Goal: Obtain resource: Obtain resource

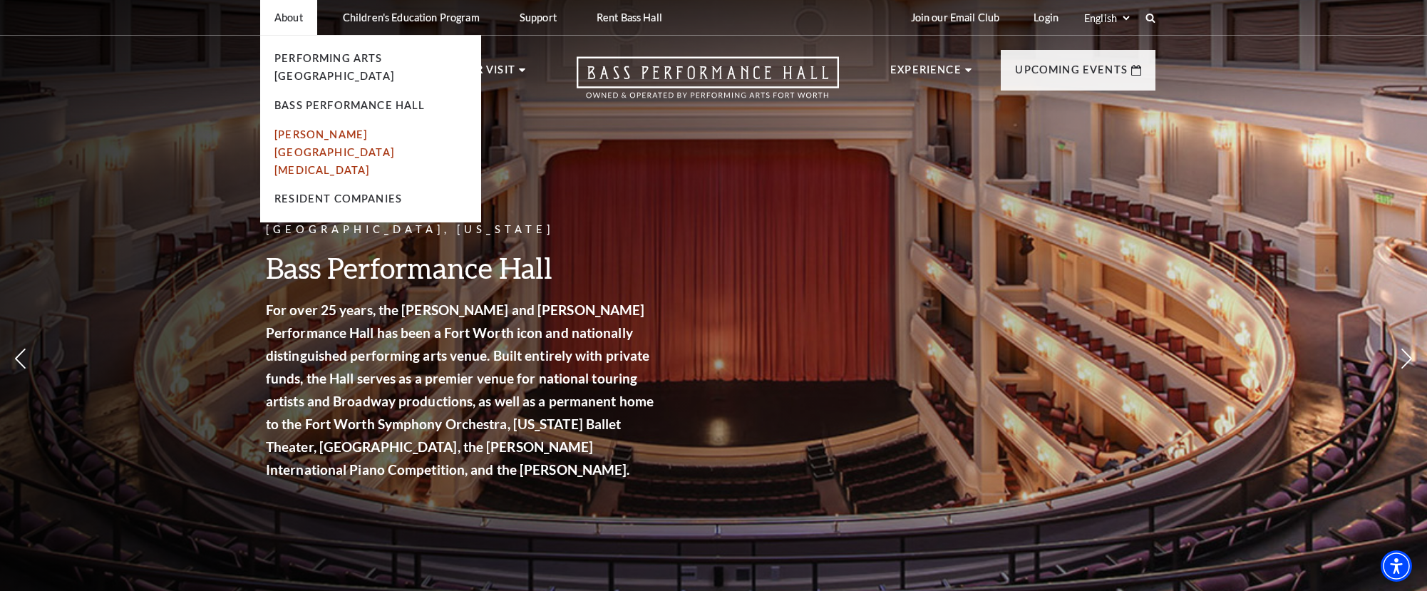
click at [299, 128] on link "[PERSON_NAME][GEOGRAPHIC_DATA][MEDICAL_DATA]" at bounding box center [334, 152] width 120 height 48
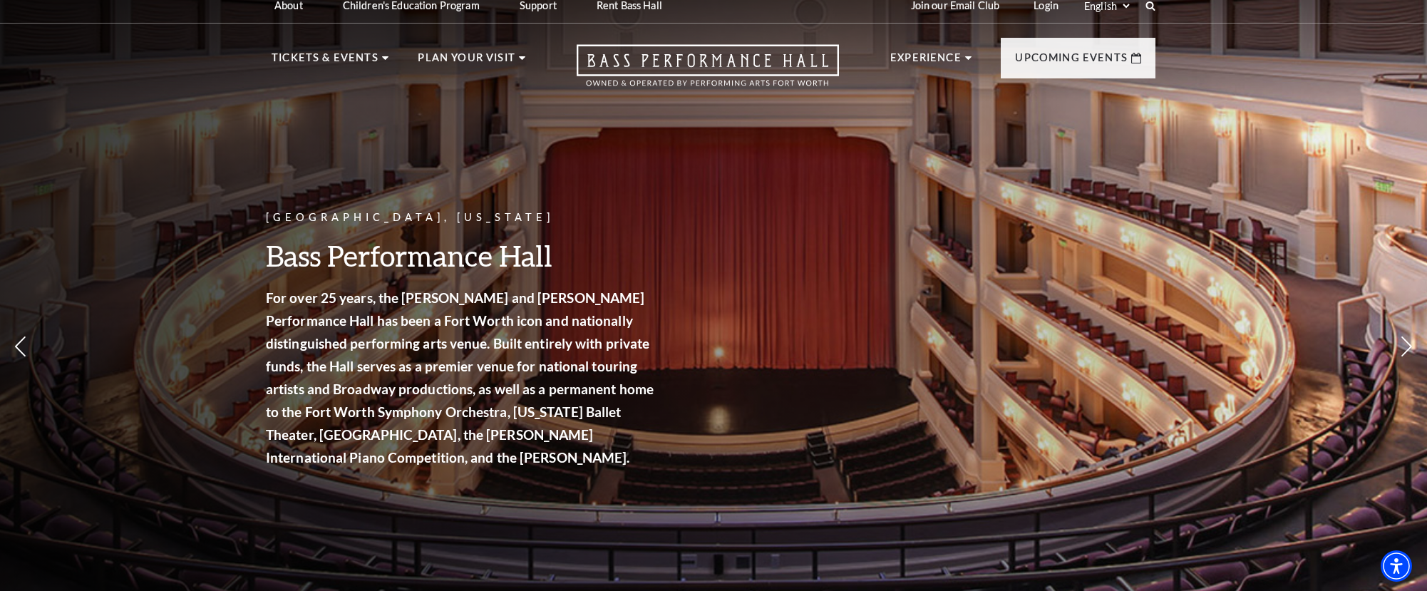
scroll to position [20, 0]
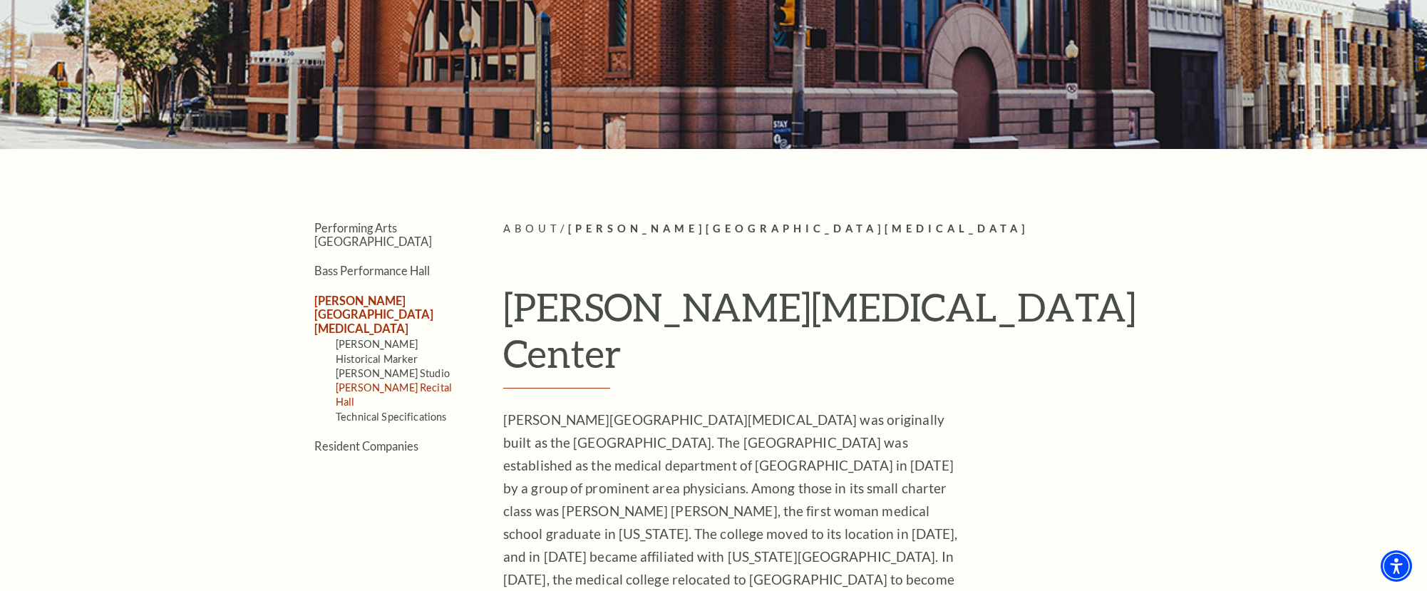
scroll to position [300, 0]
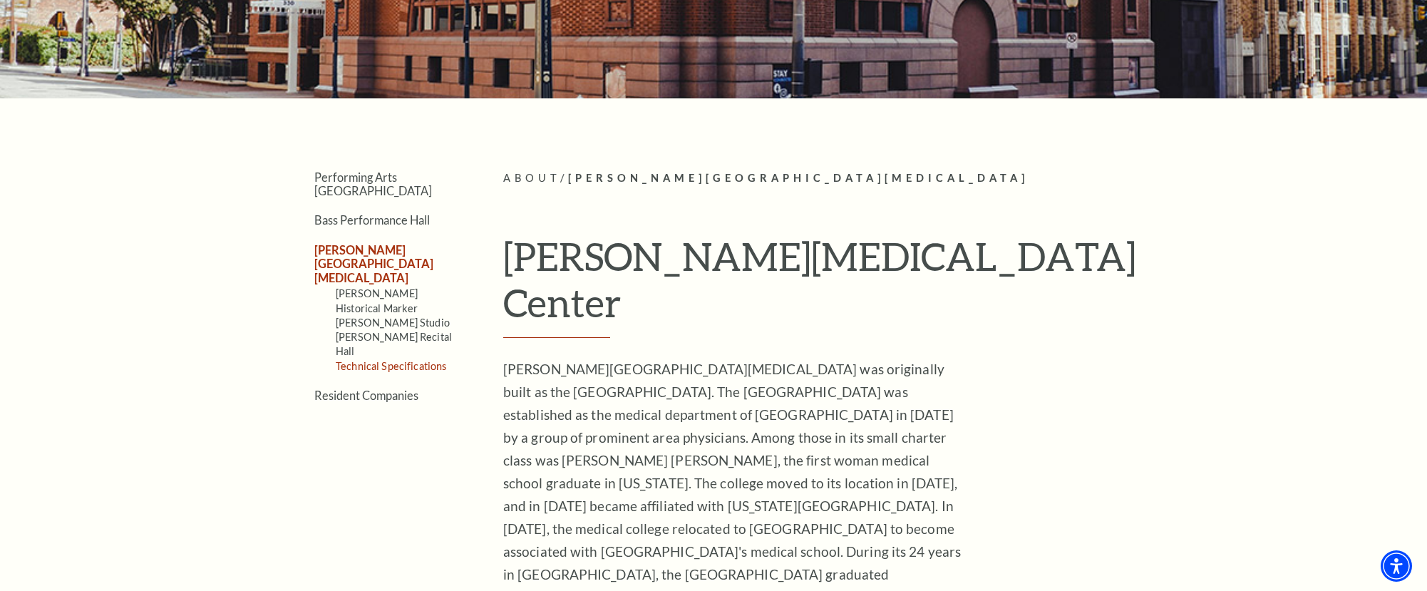
drag, startPoint x: 386, startPoint y: 311, endPoint x: 371, endPoint y: 309, distance: 15.0
click at [386, 360] on link "Technical Specifications" at bounding box center [391, 366] width 110 height 12
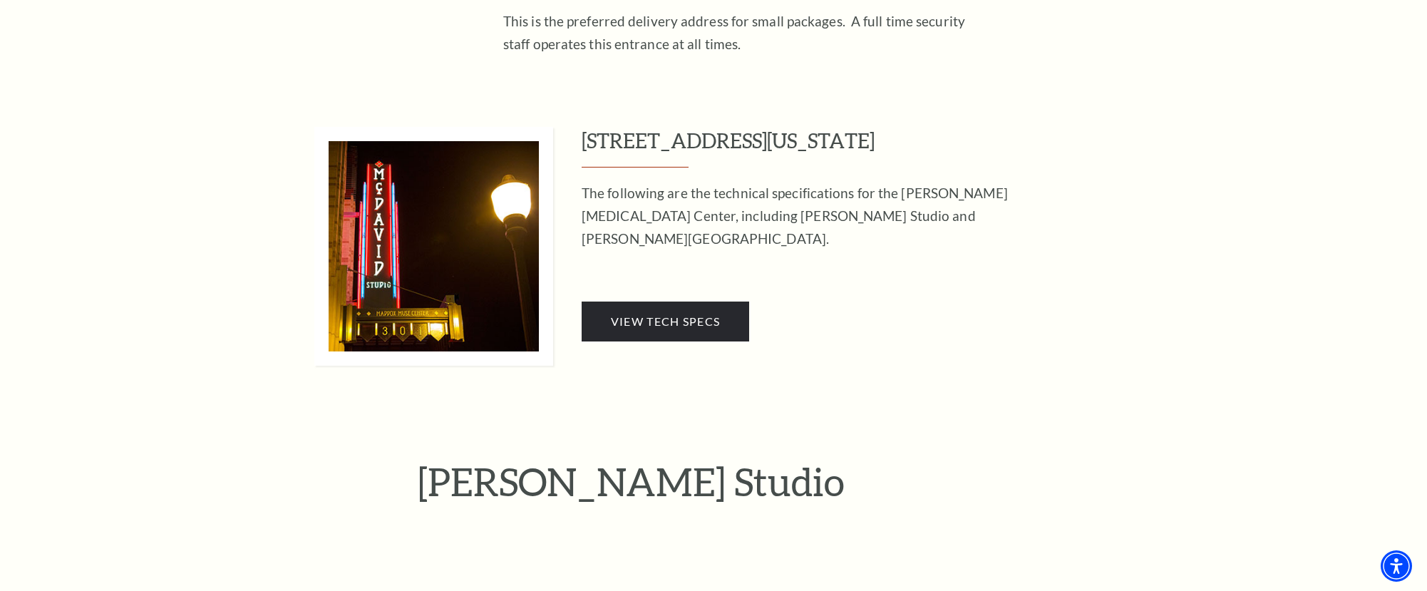
scroll to position [1314, 0]
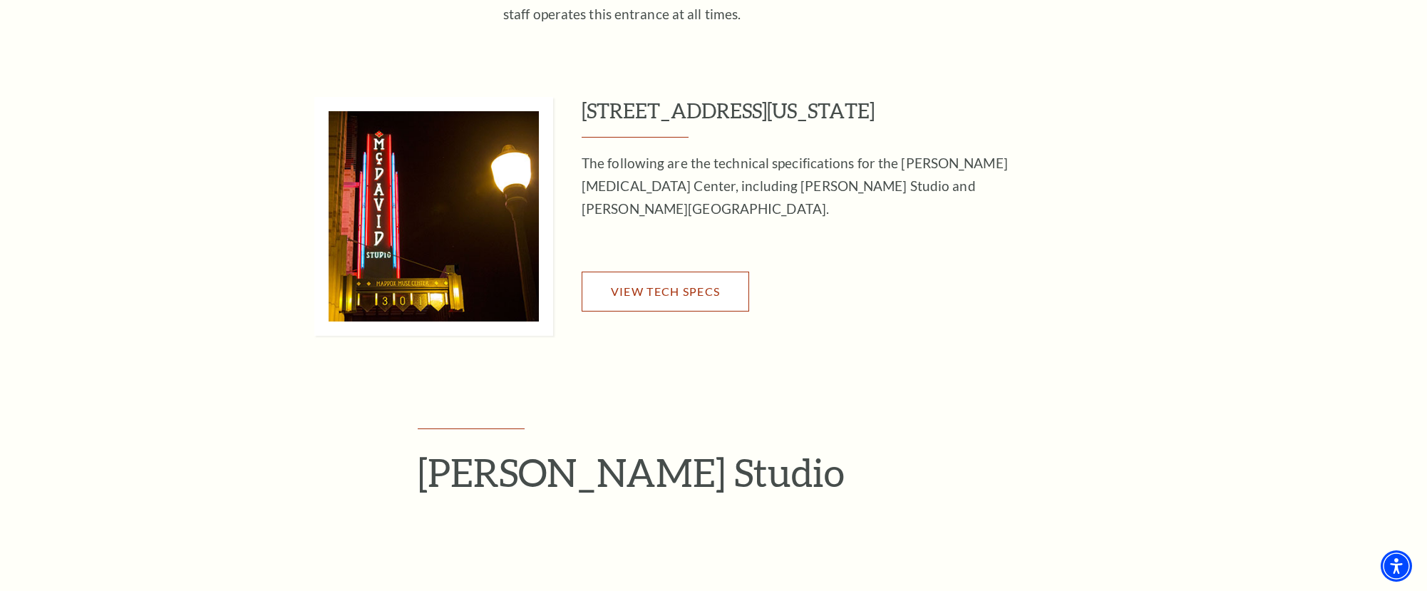
click at [661, 284] on span "View Tech Specs" at bounding box center [665, 291] width 109 height 14
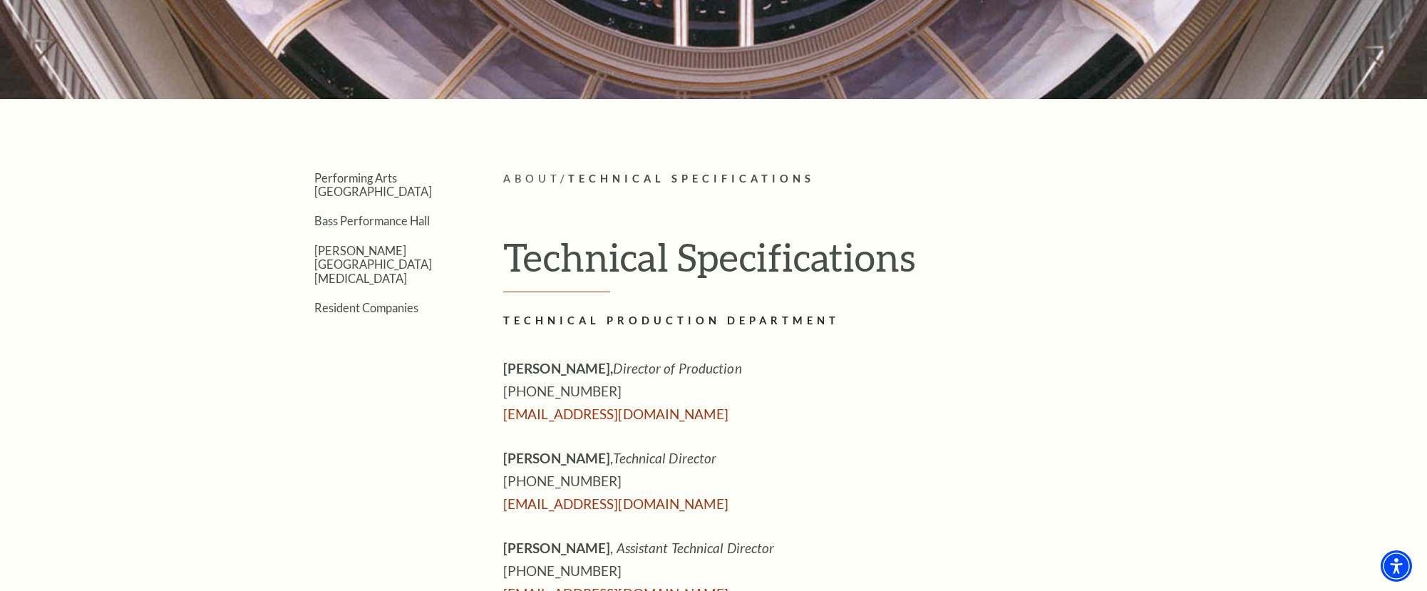
scroll to position [0, 0]
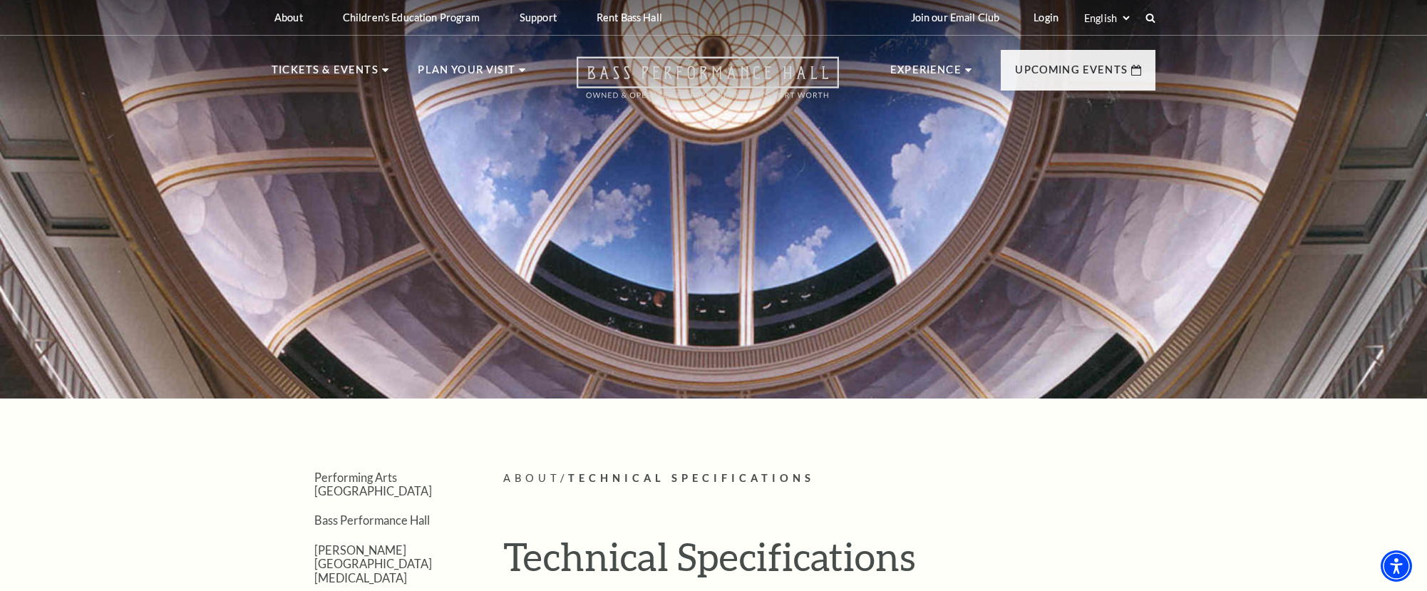
click at [626, 74] on icon "Open this option" at bounding box center [708, 77] width 262 height 42
